Goal: Navigation & Orientation: Find specific page/section

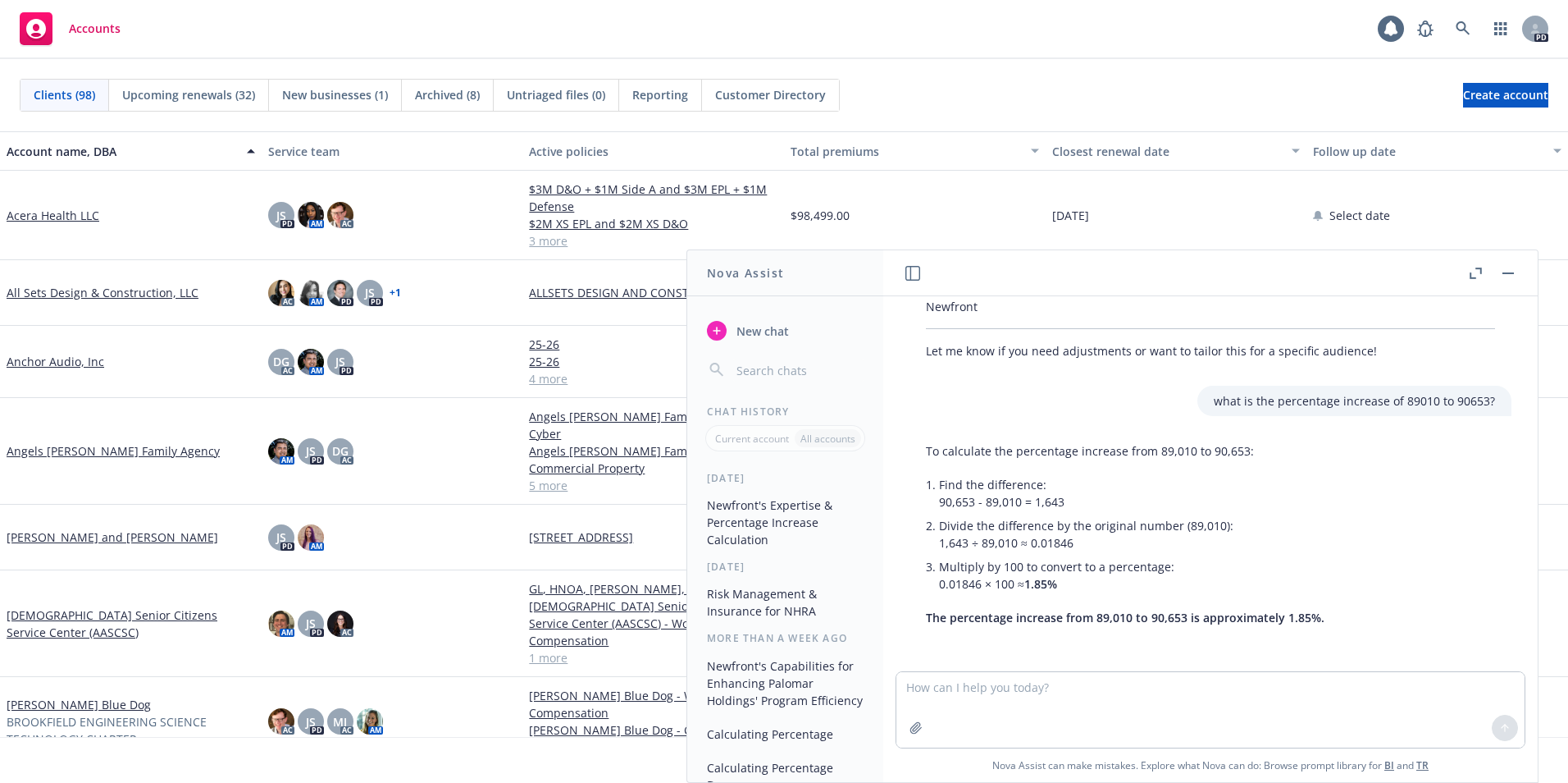
scroll to position [536, 0]
